Goal: Navigation & Orientation: Go to known website

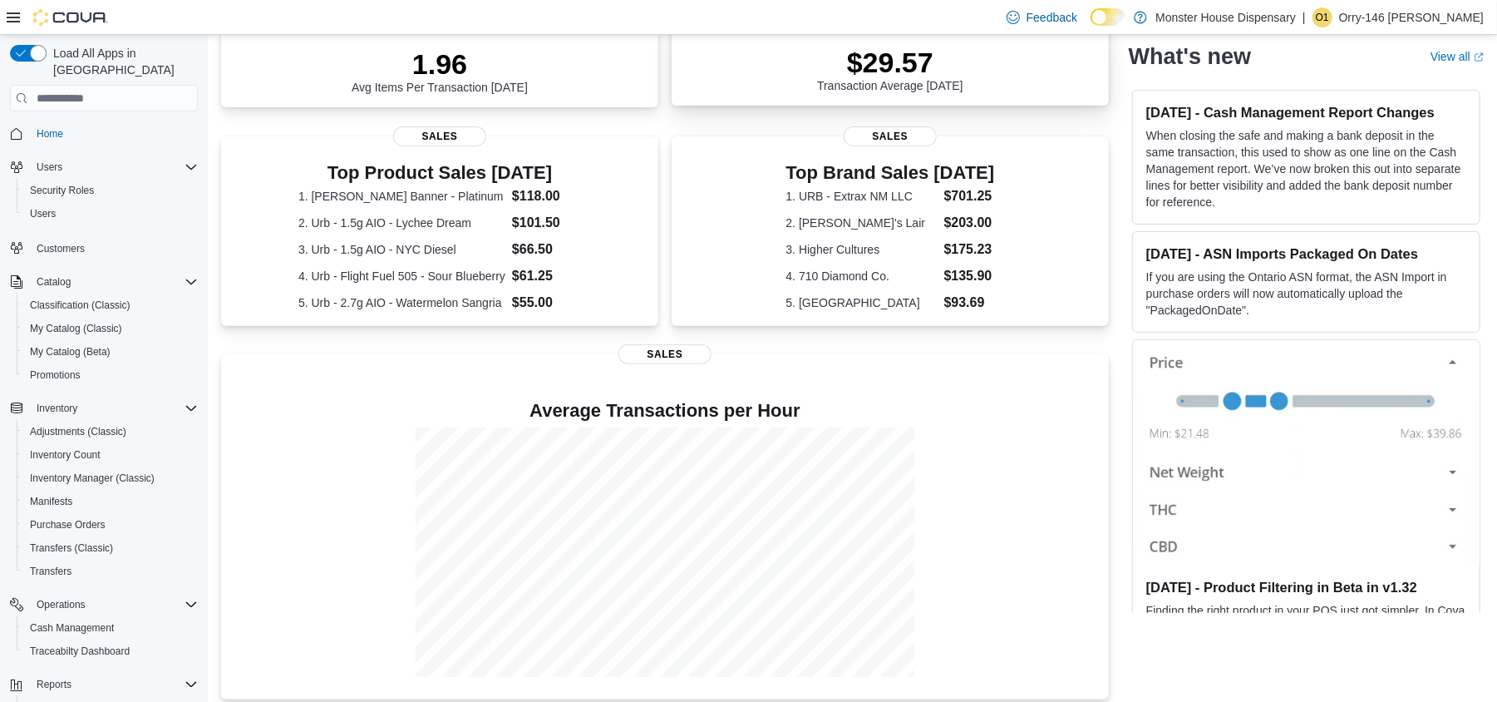
scroll to position [389, 0]
